Goal: Find specific page/section: Find specific page/section

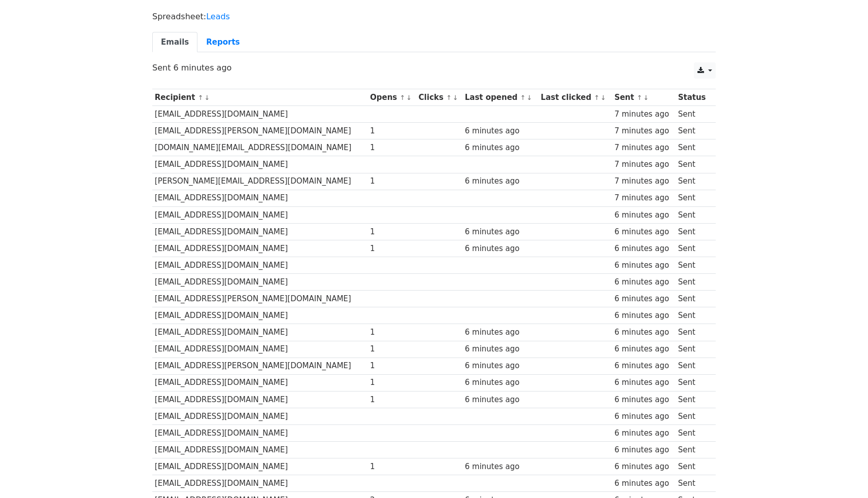
scroll to position [61, 0]
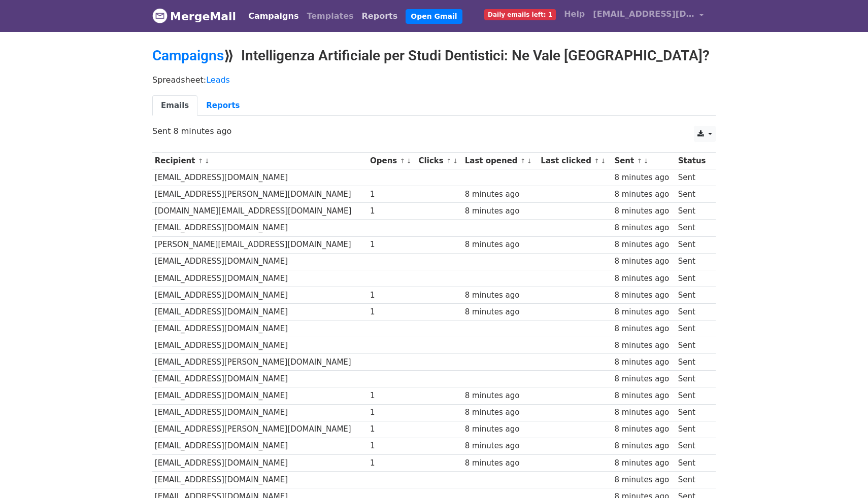
click at [358, 17] on link "Reports" at bounding box center [380, 16] width 44 height 20
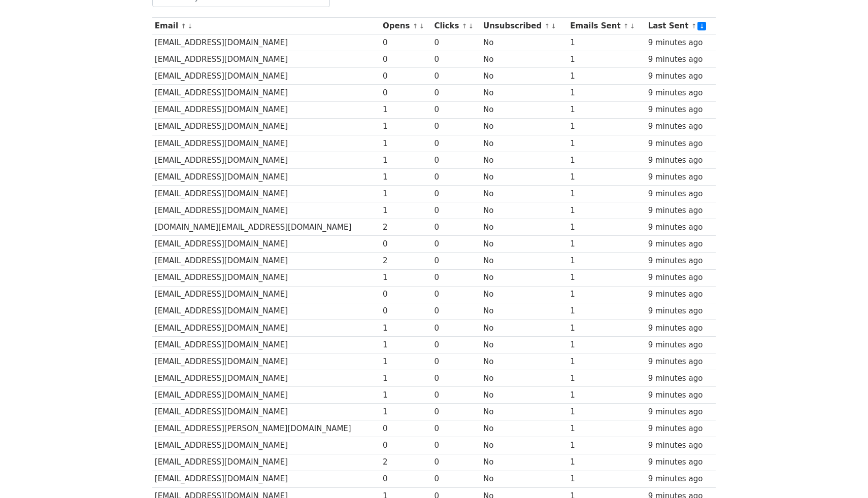
scroll to position [142, 0]
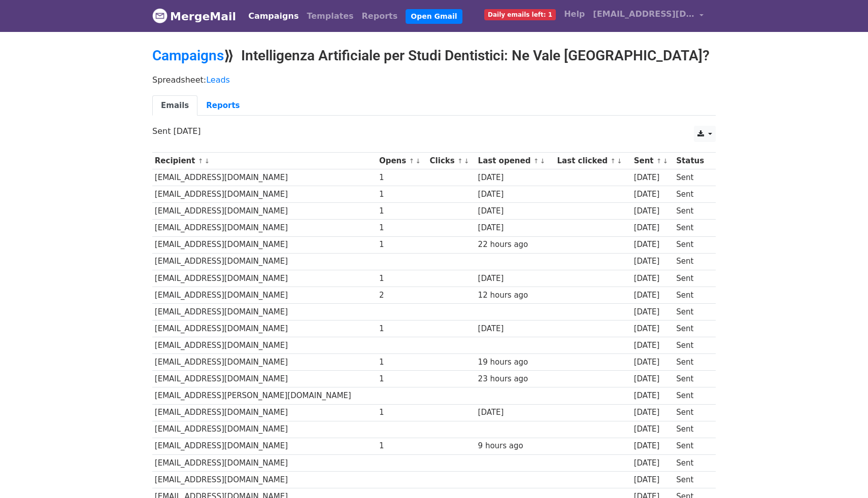
click at [263, 28] on nav "MergeMail Campaigns Templates Reports Open Gmail Daily emails left: 1 Help fabr…" at bounding box center [433, 16] width 563 height 32
click at [259, 21] on link "Campaigns" at bounding box center [273, 16] width 58 height 20
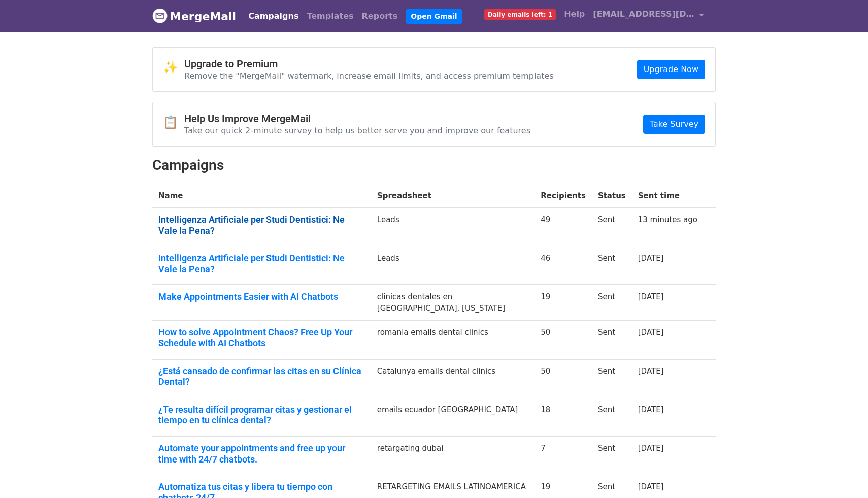
click at [265, 222] on link "Intelligenza Artificiale per Studi Dentistici: Ne Vale la Pena?" at bounding box center [261, 225] width 207 height 22
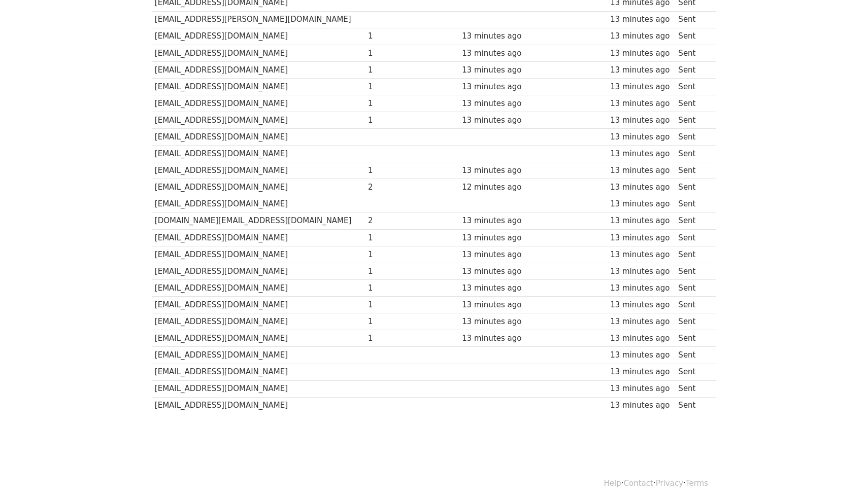
scroll to position [584, 0]
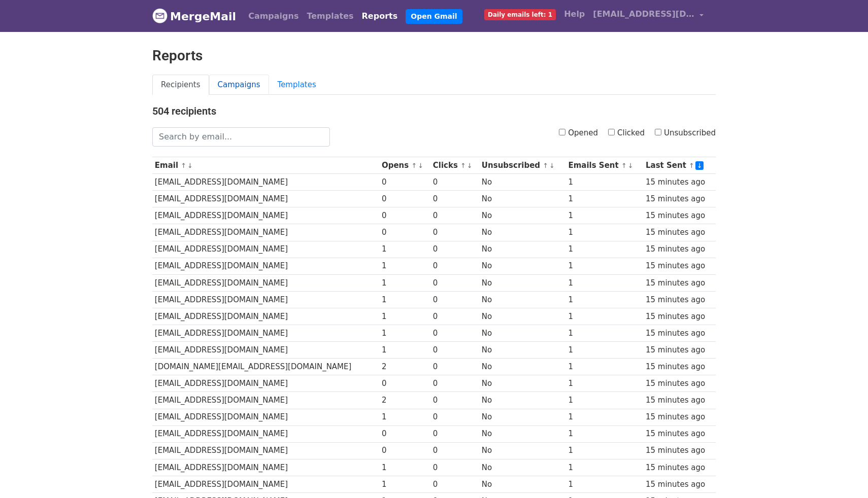
click at [235, 89] on link "Campaigns" at bounding box center [239, 85] width 60 height 21
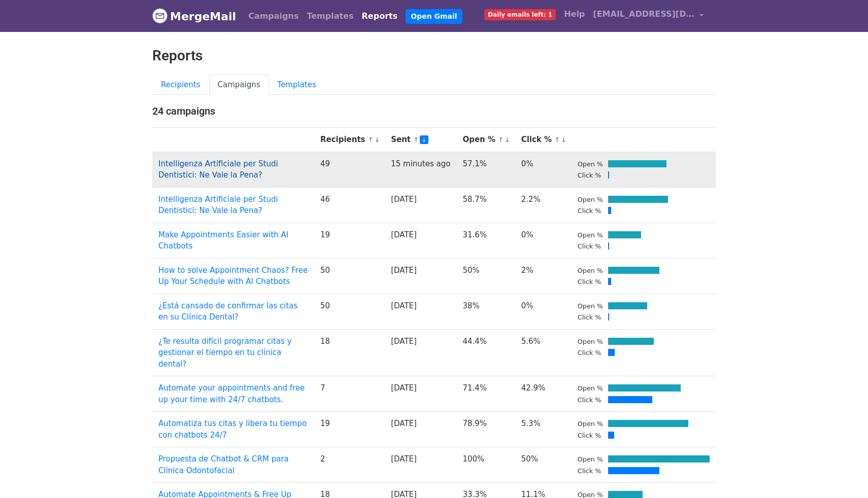
click at [277, 164] on link "Intelligenza Artificiale per Studi Dentistici: Ne Vale la Pena?" at bounding box center [218, 169] width 120 height 21
